Goal: Answer question/provide support

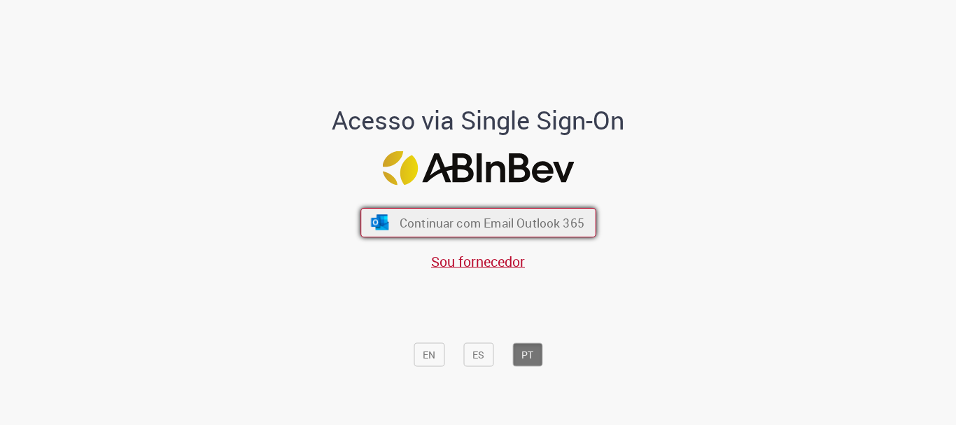
click at [433, 220] on span "Continuar com Email Outlook 365" at bounding box center [491, 223] width 185 height 16
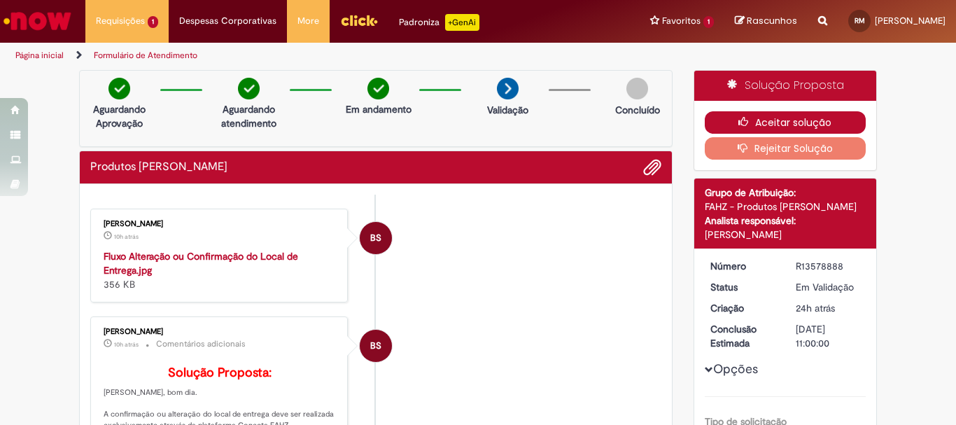
click at [762, 120] on button "Aceitar solução" at bounding box center [786, 122] width 162 height 22
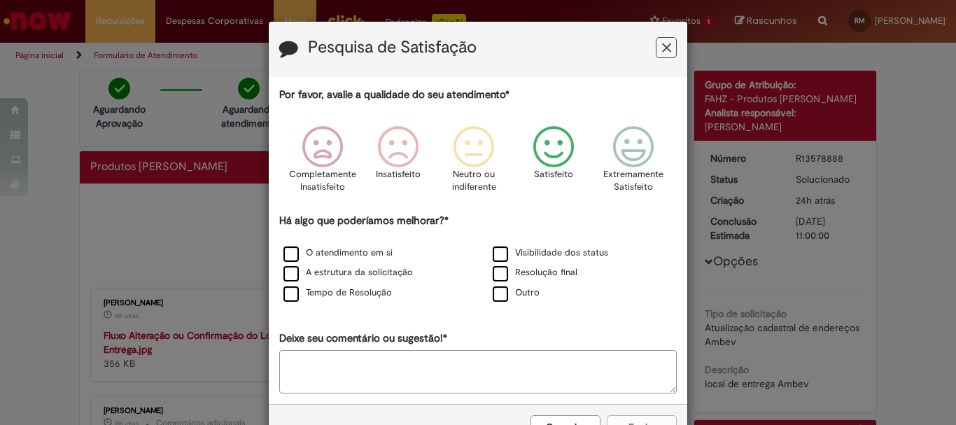
click at [559, 146] on icon "Feedback" at bounding box center [554, 147] width 53 height 42
click at [289, 250] on label "O atendimento em si" at bounding box center [338, 252] width 109 height 13
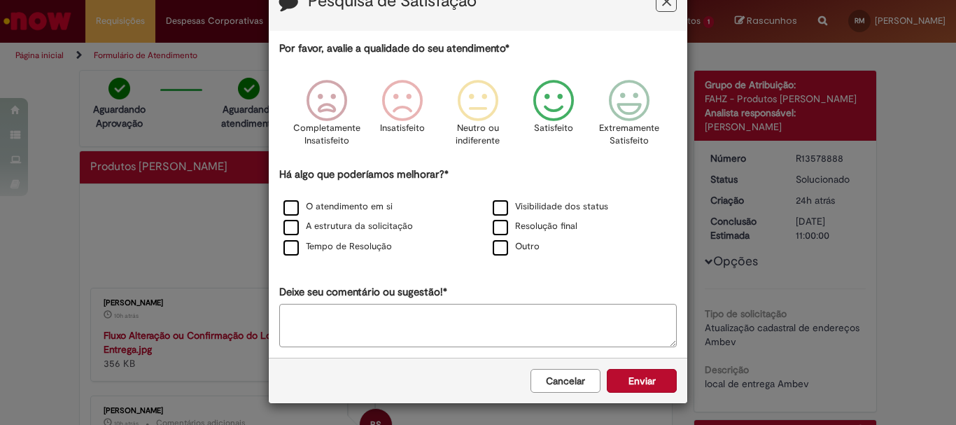
click at [622, 380] on button "Enviar" at bounding box center [642, 381] width 70 height 24
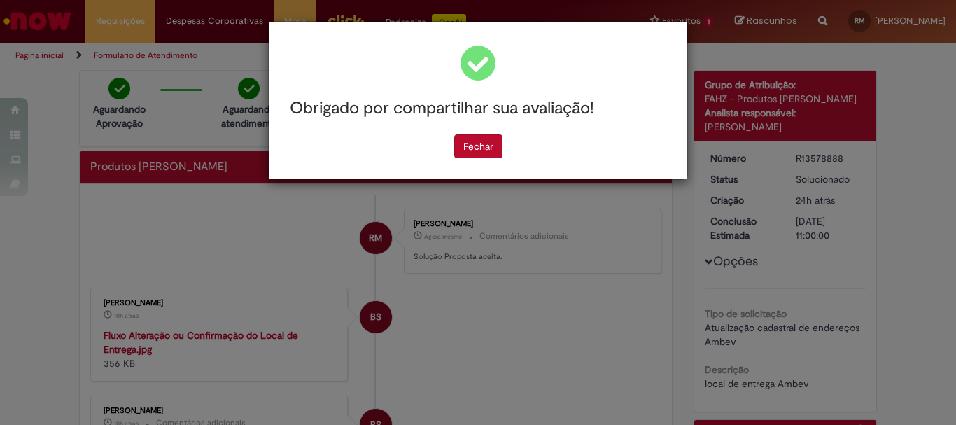
scroll to position [0, 0]
click at [473, 146] on button "Fechar" at bounding box center [478, 146] width 48 height 24
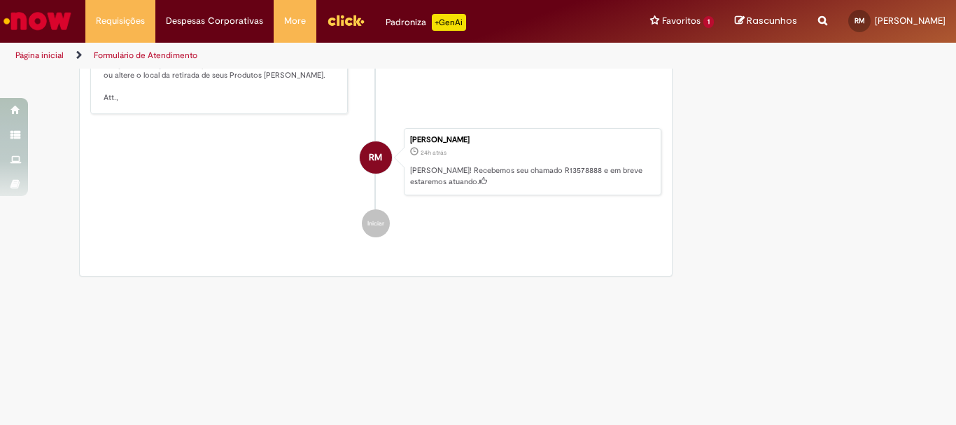
scroll to position [482, 0]
